Goal: Transaction & Acquisition: Register for event/course

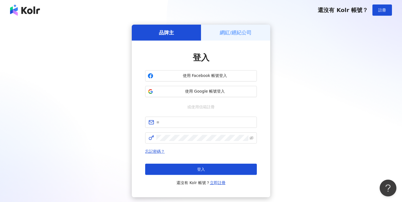
click at [228, 36] on div "網紅/經紀公司" at bounding box center [235, 33] width 69 height 16
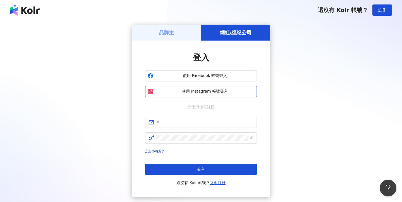
click at [202, 88] on button "使用 Instagram 帳號登入" at bounding box center [201, 91] width 112 height 11
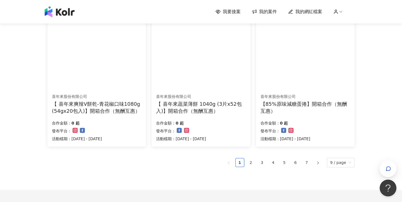
scroll to position [397, 0]
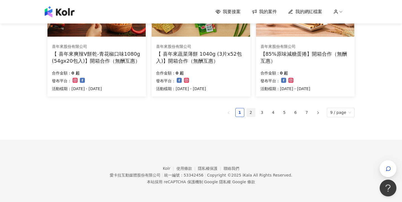
click at [252, 114] on link "2" at bounding box center [251, 112] width 8 height 8
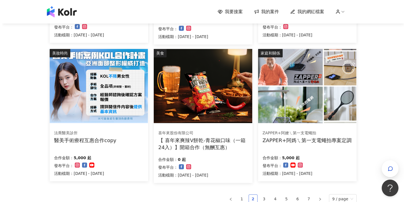
scroll to position [278, 0]
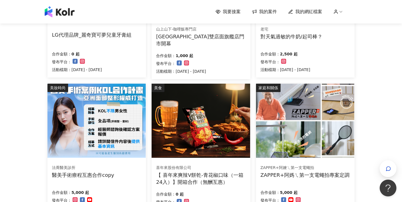
click at [92, 174] on div "醫美手術療程互惠合作copy" at bounding box center [83, 174] width 62 height 7
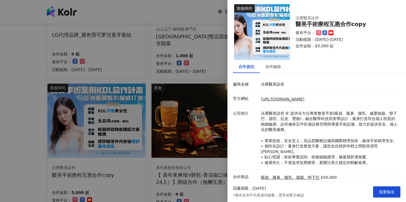
scroll to position [0, 0]
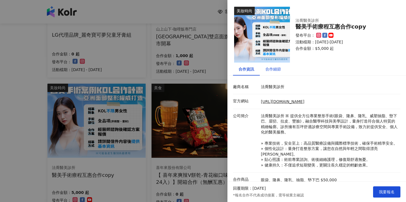
click at [276, 71] on div "合作細節" at bounding box center [273, 69] width 16 height 6
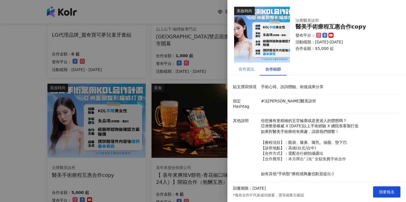
click at [255, 72] on div "合作資訊" at bounding box center [246, 69] width 27 height 13
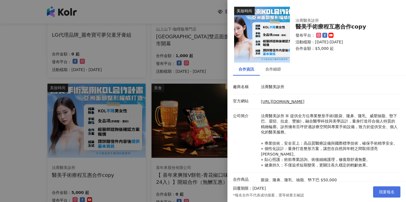
click at [385, 195] on button "我要報名" at bounding box center [386, 191] width 27 height 11
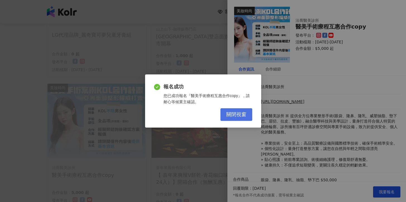
click at [232, 109] on button "關閉視窗" at bounding box center [237, 114] width 32 height 13
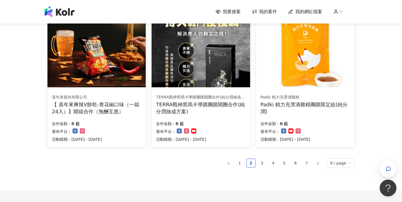
scroll to position [397, 0]
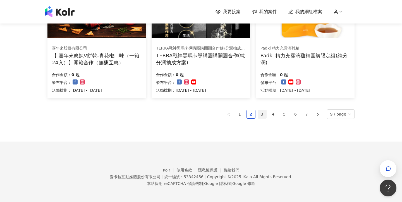
click at [264, 110] on link "3" at bounding box center [262, 114] width 8 height 8
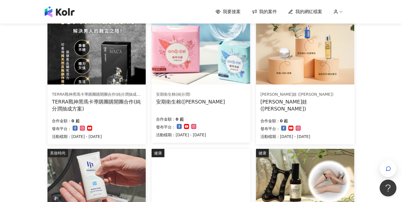
scroll to position [353, 0]
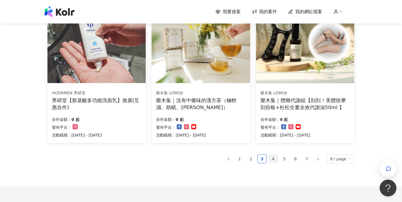
click at [273, 159] on link "4" at bounding box center [273, 158] width 8 height 8
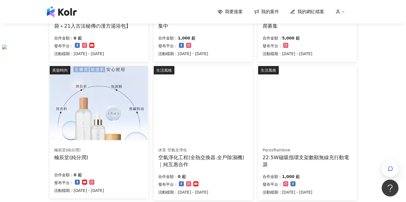
scroll to position [319, 0]
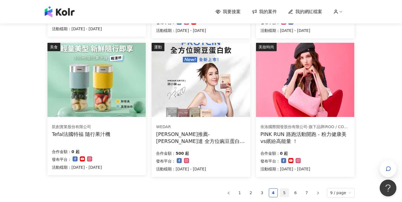
click at [283, 192] on link "5" at bounding box center [284, 192] width 8 height 8
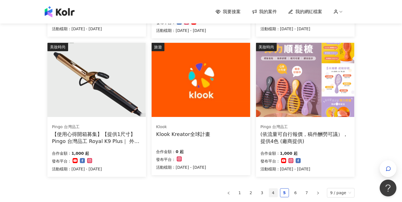
click at [275, 193] on link "4" at bounding box center [273, 192] width 8 height 8
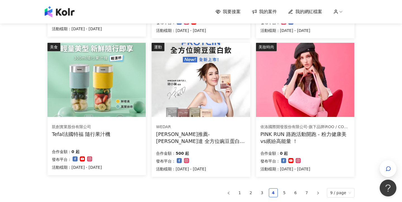
click at [218, 138] on div "[PERSON_NAME]推薦-[PERSON_NAME]達 全方位豌豆蛋白飲 (互惠合作檔）" at bounding box center [201, 137] width 90 height 14
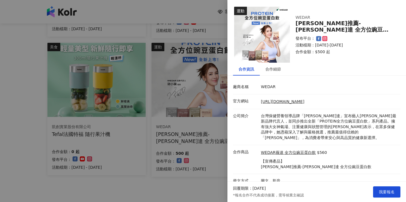
scroll to position [6, 0]
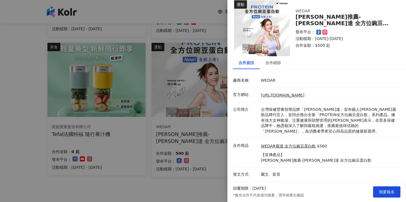
click at [207, 183] on div at bounding box center [203, 101] width 406 height 202
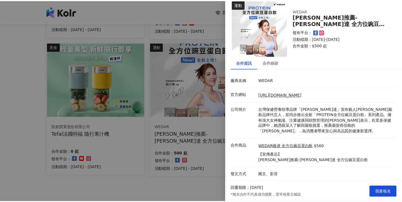
scroll to position [0, 0]
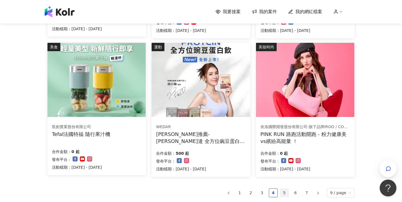
click at [287, 191] on link "5" at bounding box center [284, 192] width 8 height 8
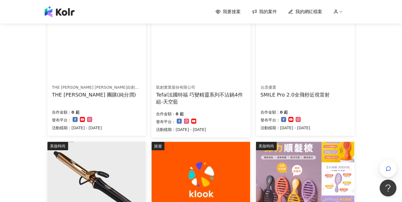
scroll to position [320, 0]
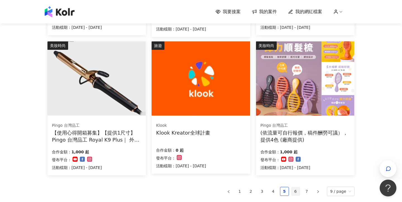
click at [294, 190] on link "6" at bounding box center [295, 191] width 8 height 8
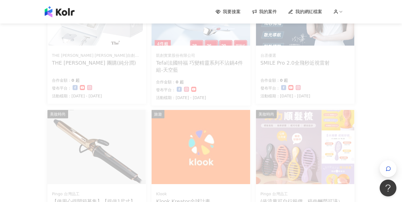
scroll to position [399, 0]
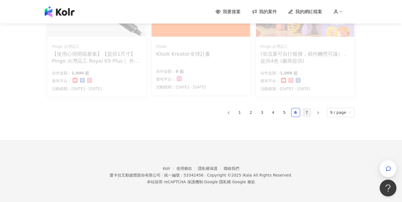
click at [305, 111] on link "7" at bounding box center [307, 112] width 8 height 8
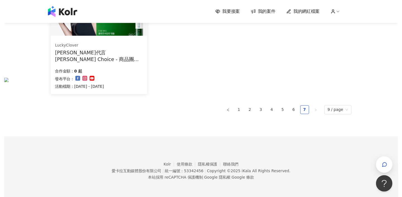
scroll to position [0, 0]
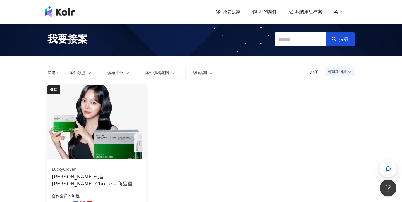
click at [268, 12] on span "我的案件" at bounding box center [268, 12] width 18 height 6
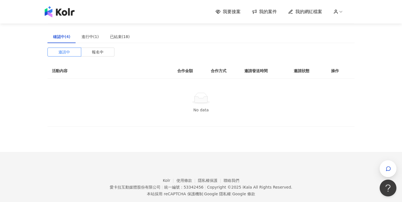
click at [306, 11] on span "我的網紅檔案" at bounding box center [308, 12] width 27 height 6
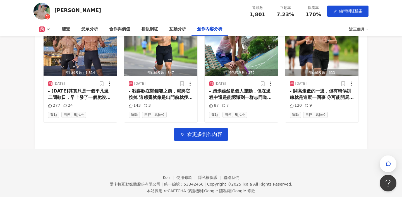
scroll to position [1747, 0]
